Goal: Task Accomplishment & Management: Manage account settings

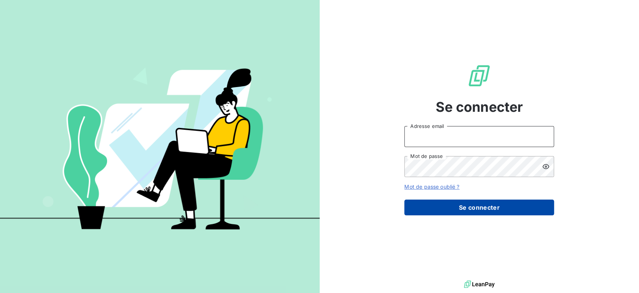
type input "[EMAIL_ADDRESS][DOMAIN_NAME]"
click at [478, 208] on button "Se connecter" at bounding box center [480, 207] width 150 height 16
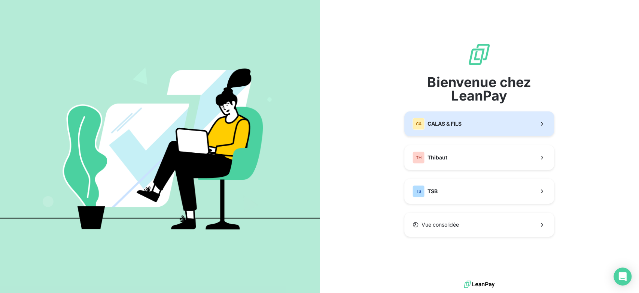
click at [462, 134] on button "C& CALAS & [PERSON_NAME]" at bounding box center [480, 123] width 150 height 25
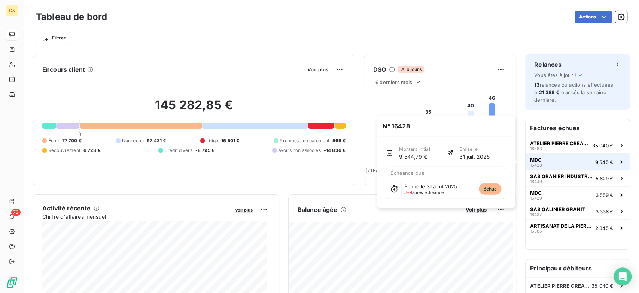
click at [571, 166] on button "MDC 16428 9 545 €" at bounding box center [578, 161] width 104 height 16
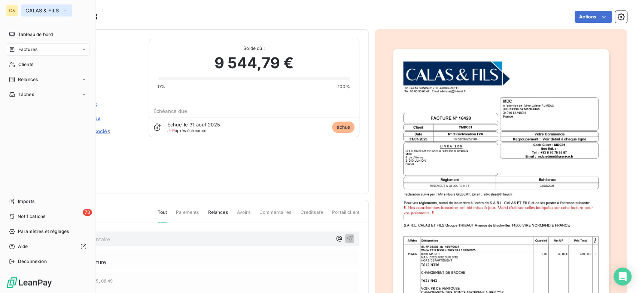
click at [31, 14] on button "CALAS & FILS" at bounding box center [46, 10] width 51 height 12
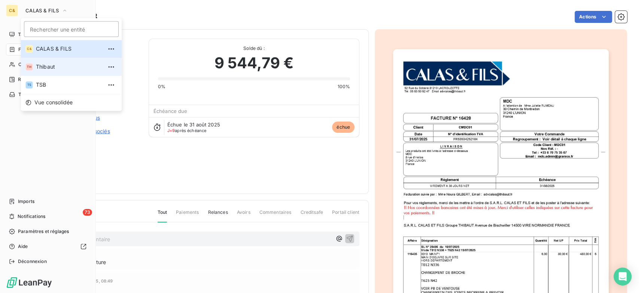
click at [33, 65] on li "TH Thibaut" at bounding box center [71, 67] width 101 height 18
